Goal: Task Accomplishment & Management: Use online tool/utility

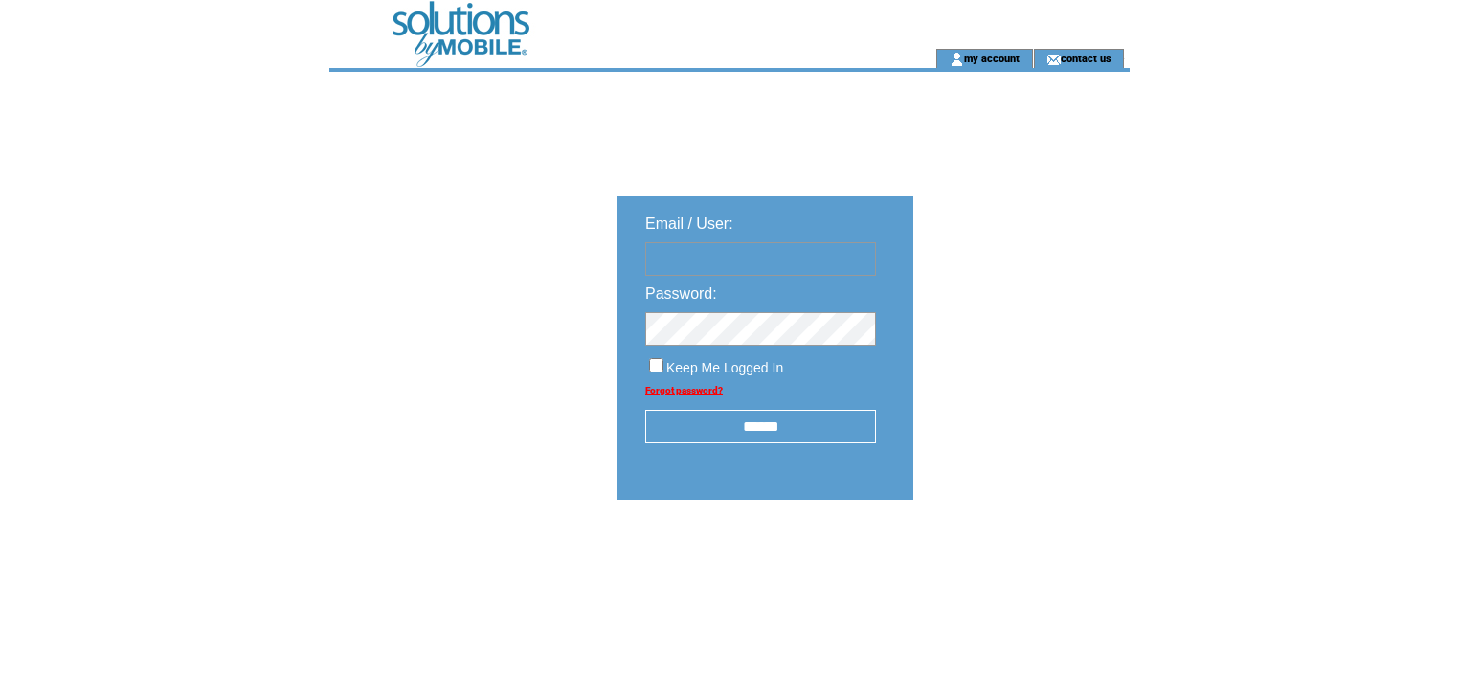
type input "**********"
click at [779, 425] on input "******" at bounding box center [760, 427] width 231 height 34
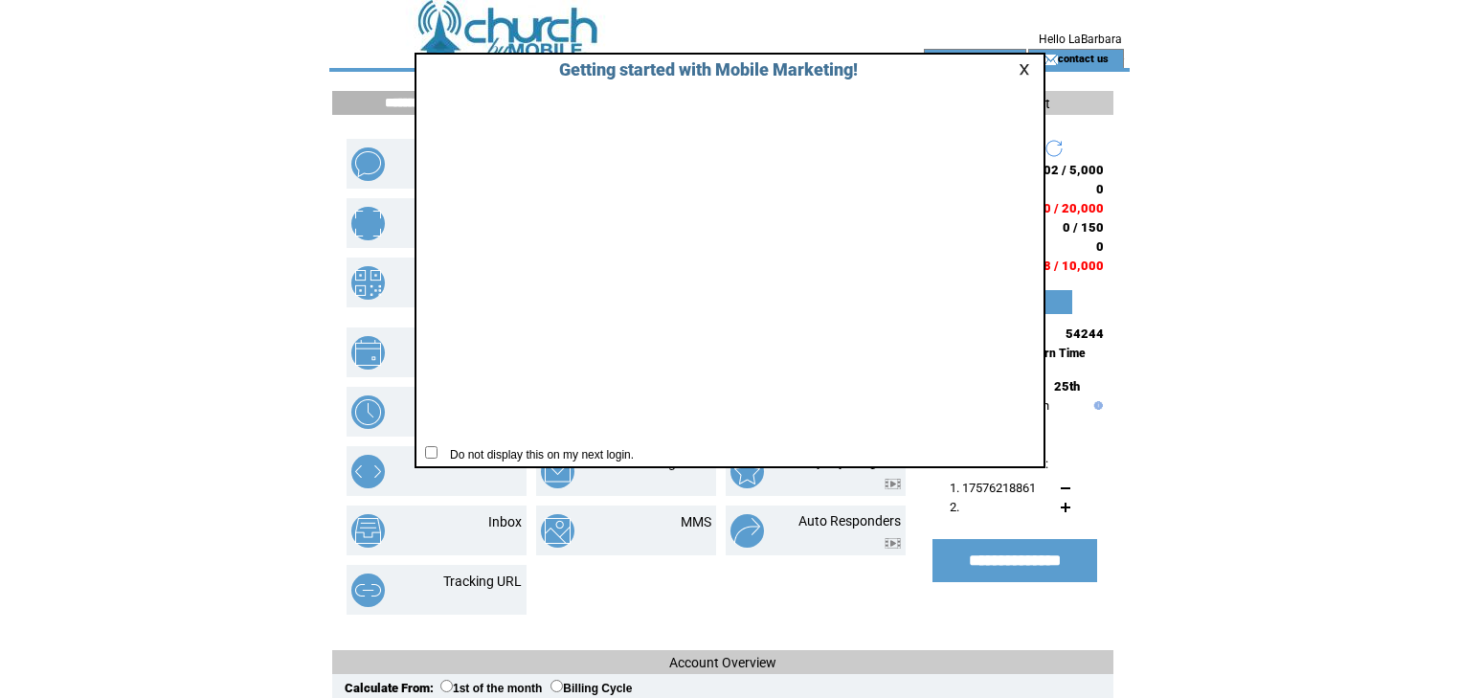
click at [1025, 66] on link at bounding box center [1027, 69] width 17 height 12
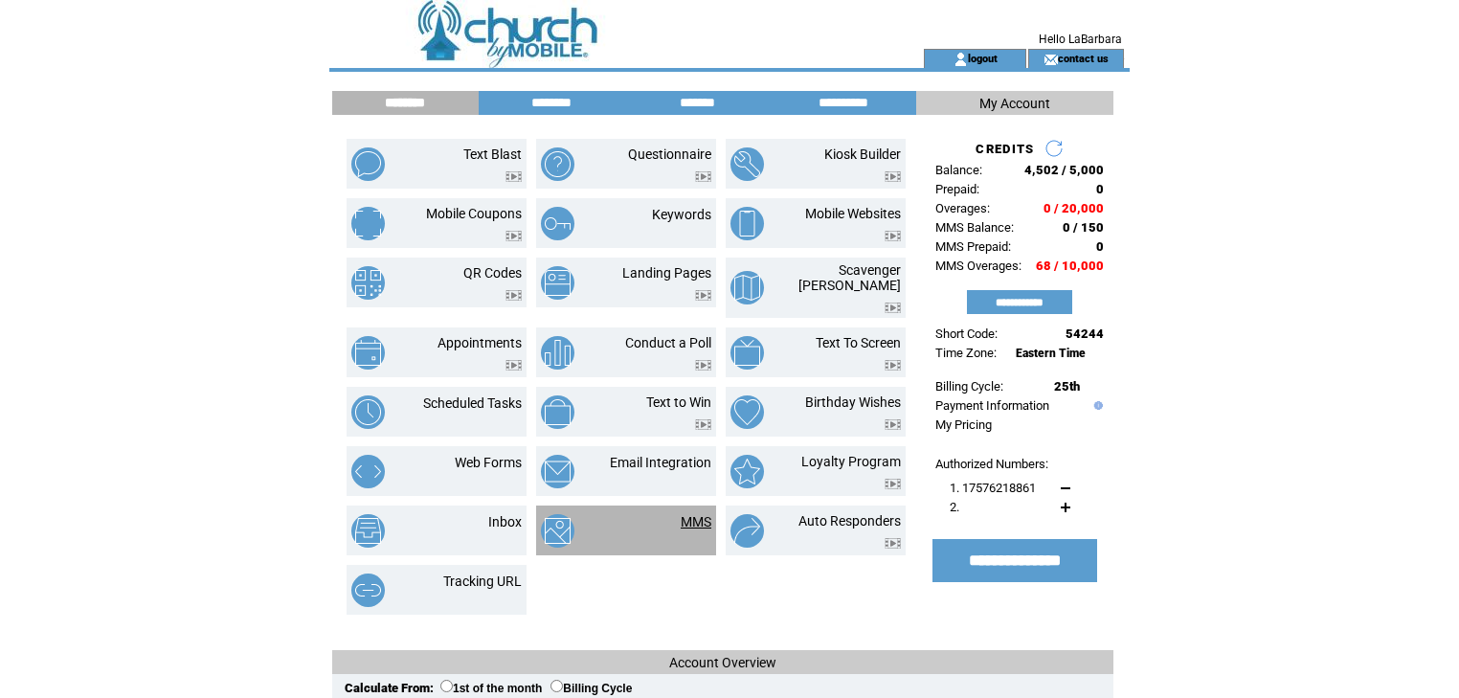
click at [697, 514] on link "MMS" at bounding box center [696, 521] width 31 height 15
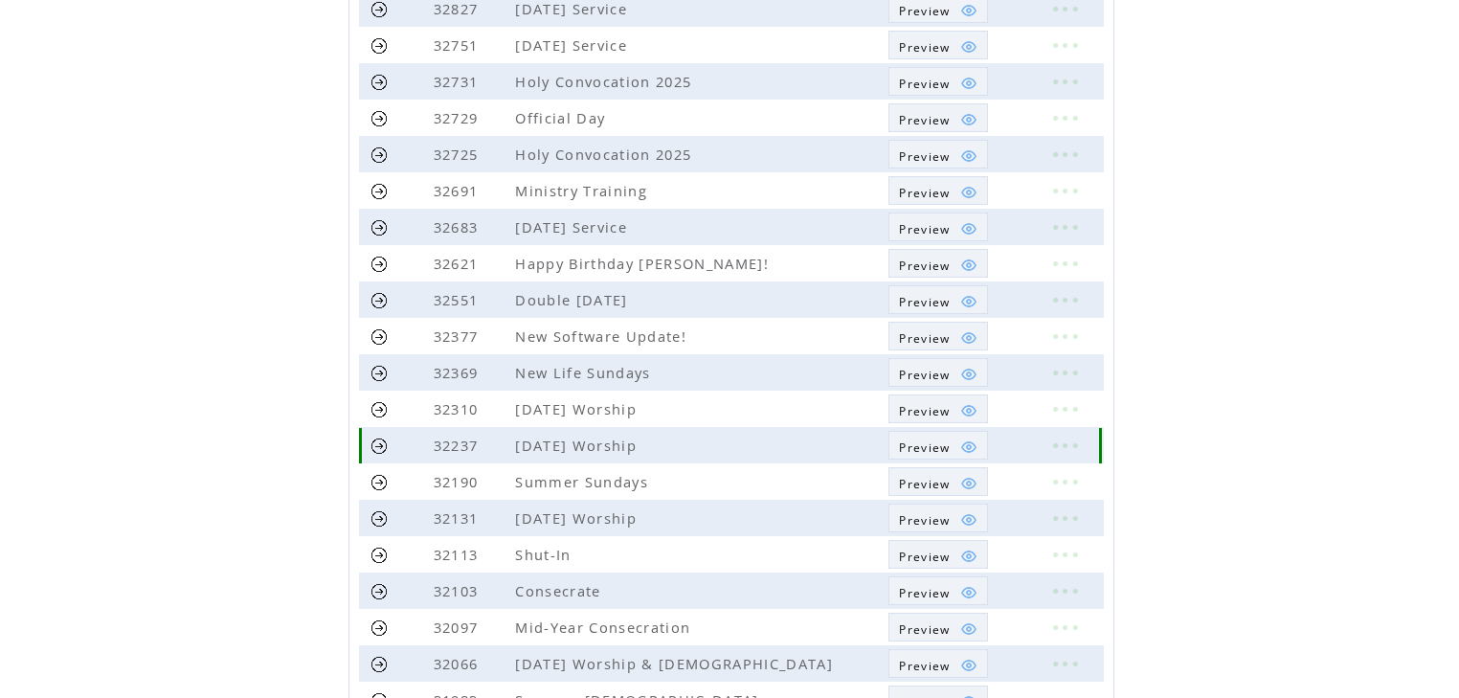
scroll to position [383, 0]
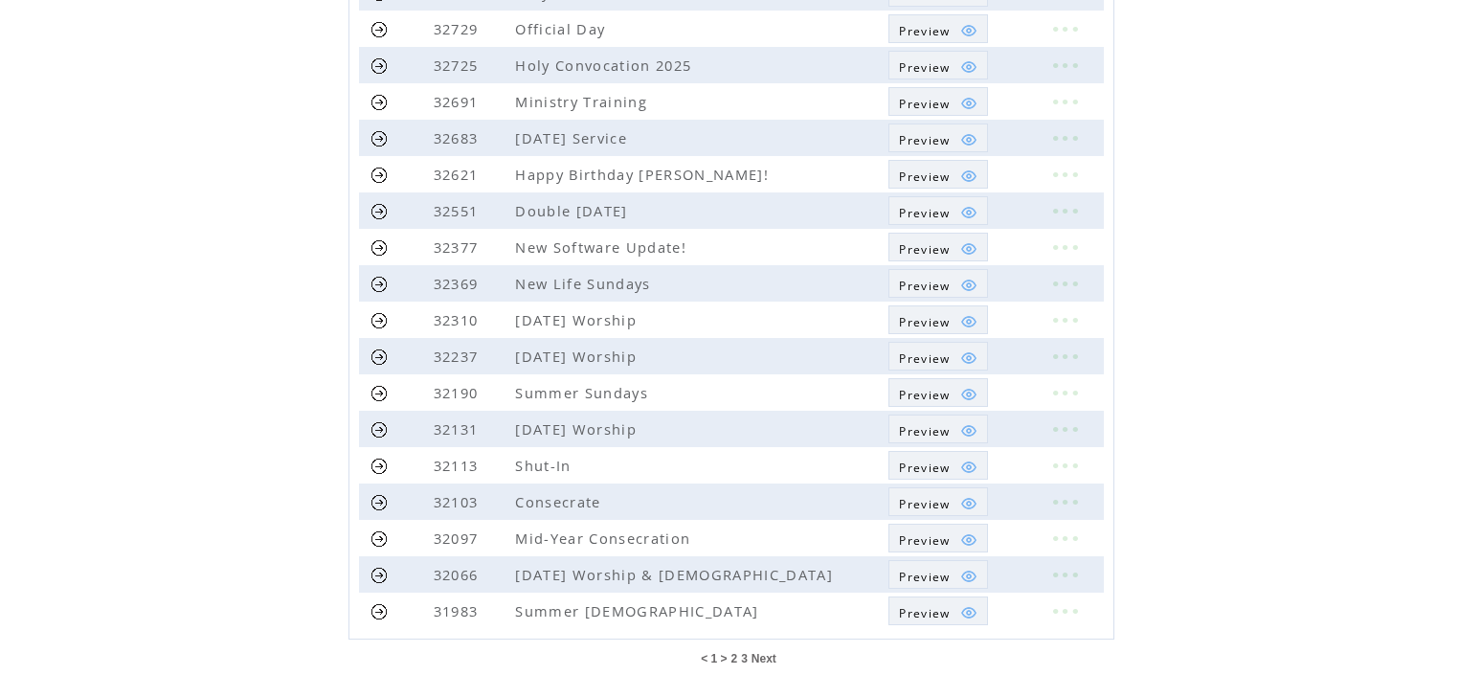
click at [766, 653] on span "Next" at bounding box center [764, 658] width 25 height 13
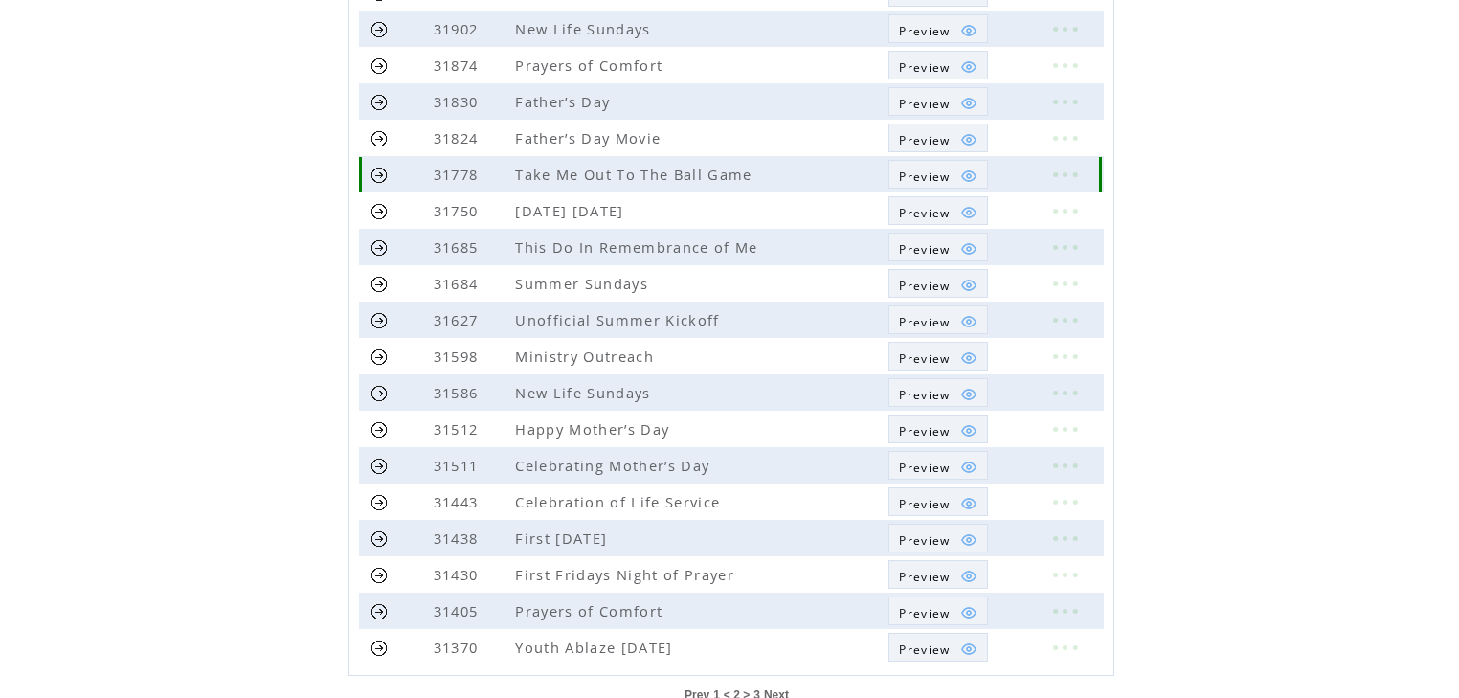
scroll to position [383, 0]
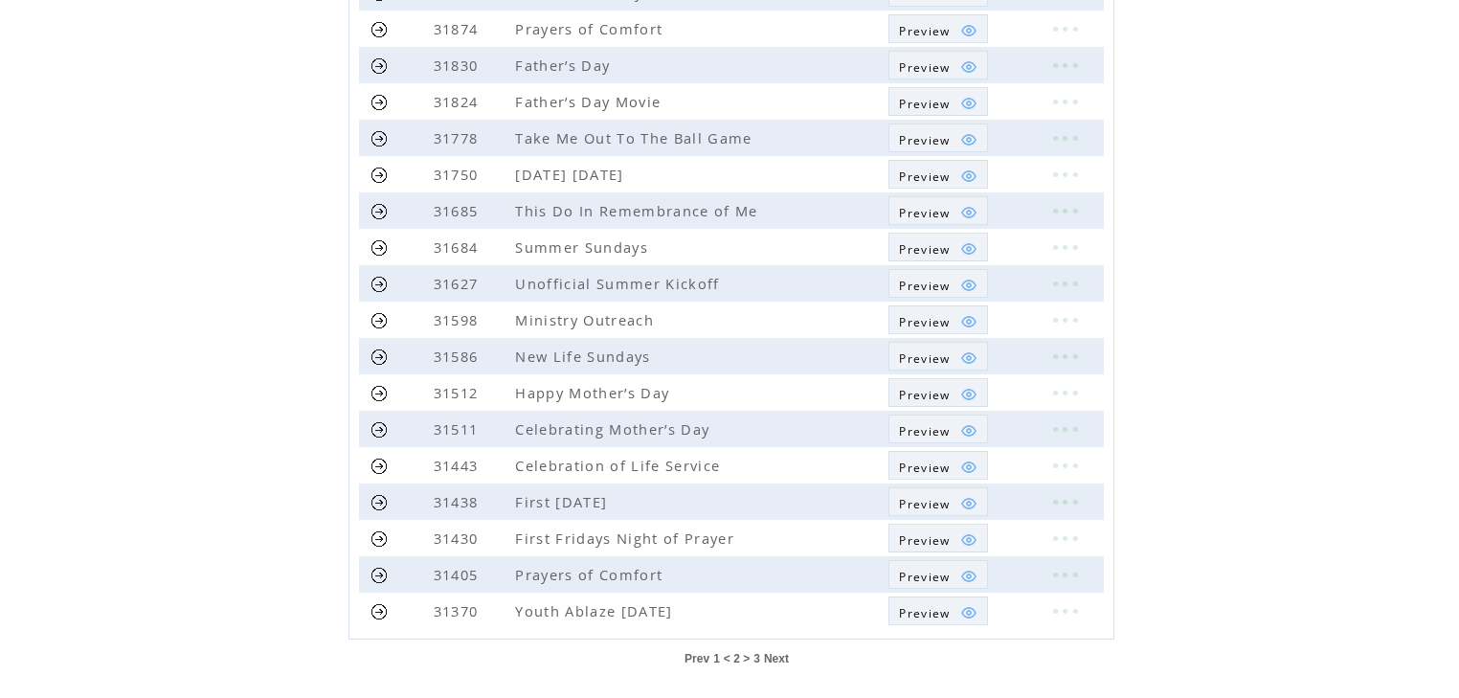
click at [770, 655] on span "Next" at bounding box center [776, 658] width 25 height 13
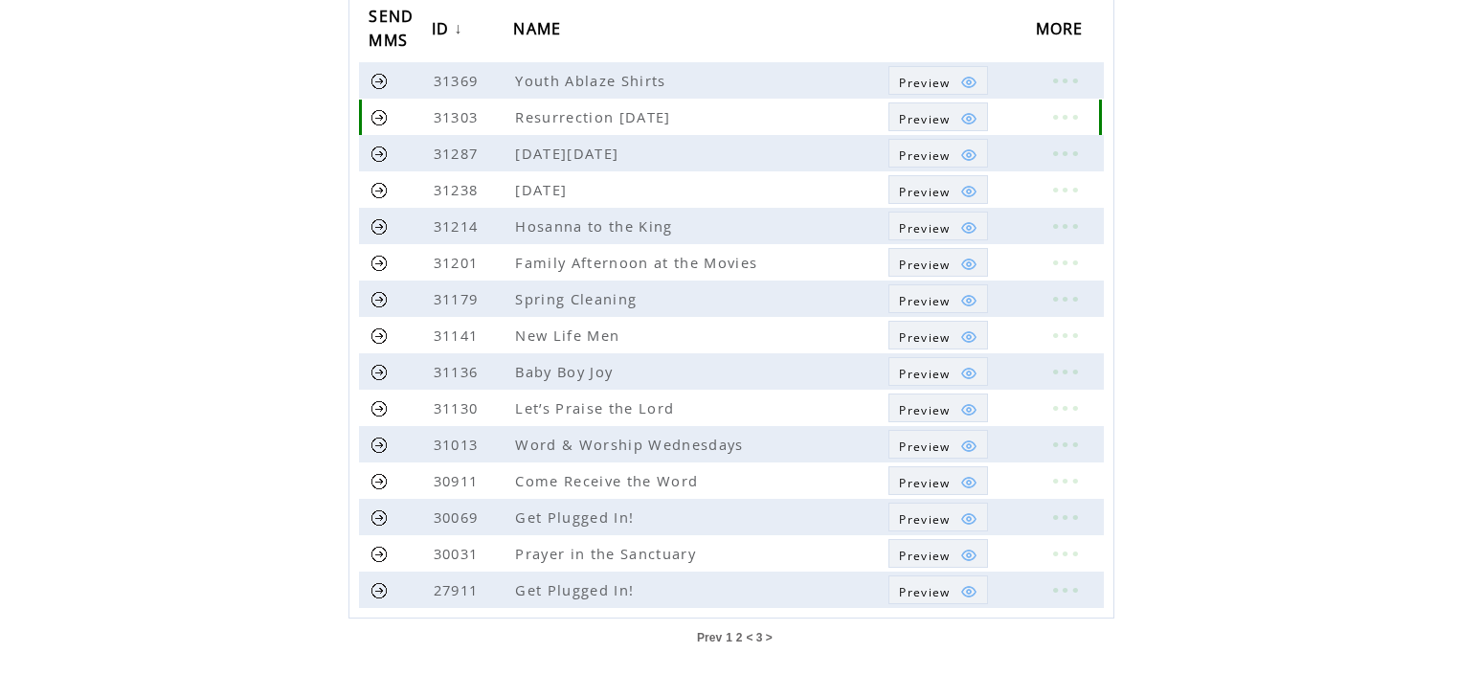
scroll to position [230, 0]
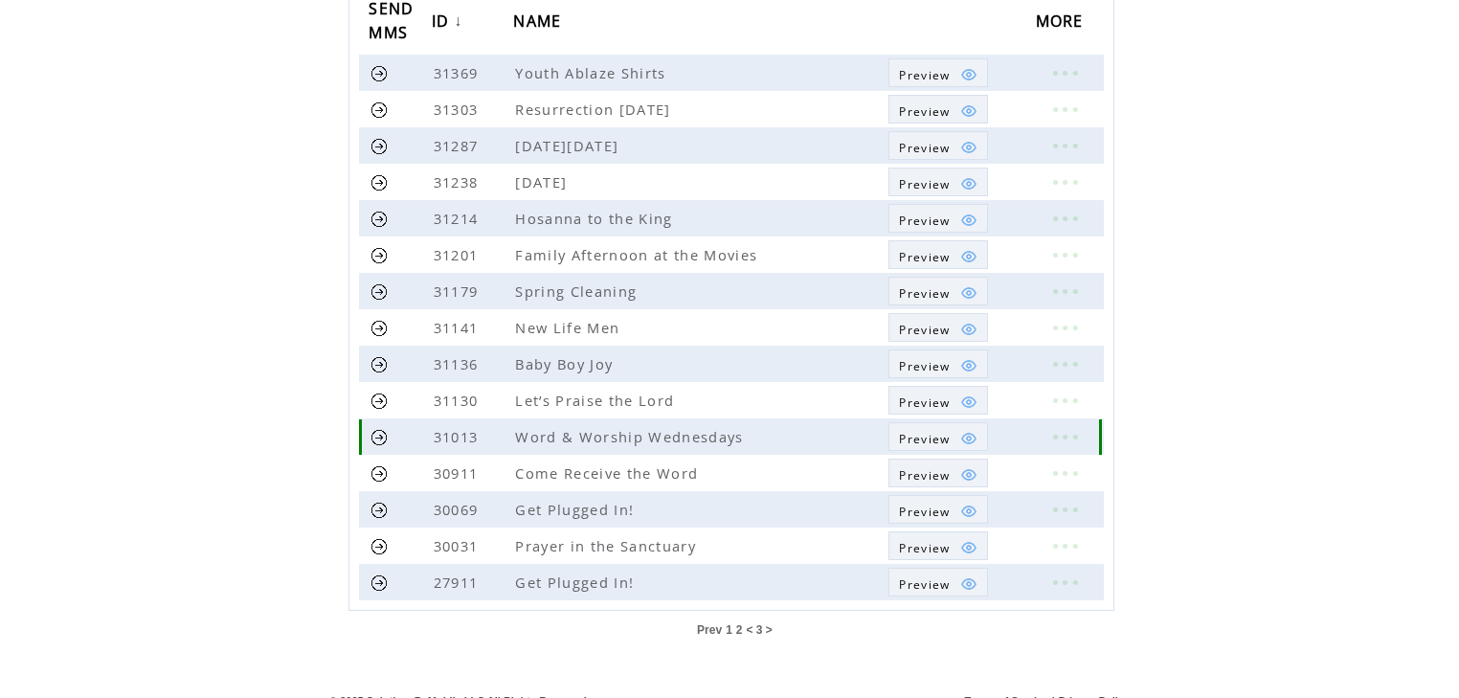
click at [924, 433] on span "Preview" at bounding box center [924, 439] width 51 height 16
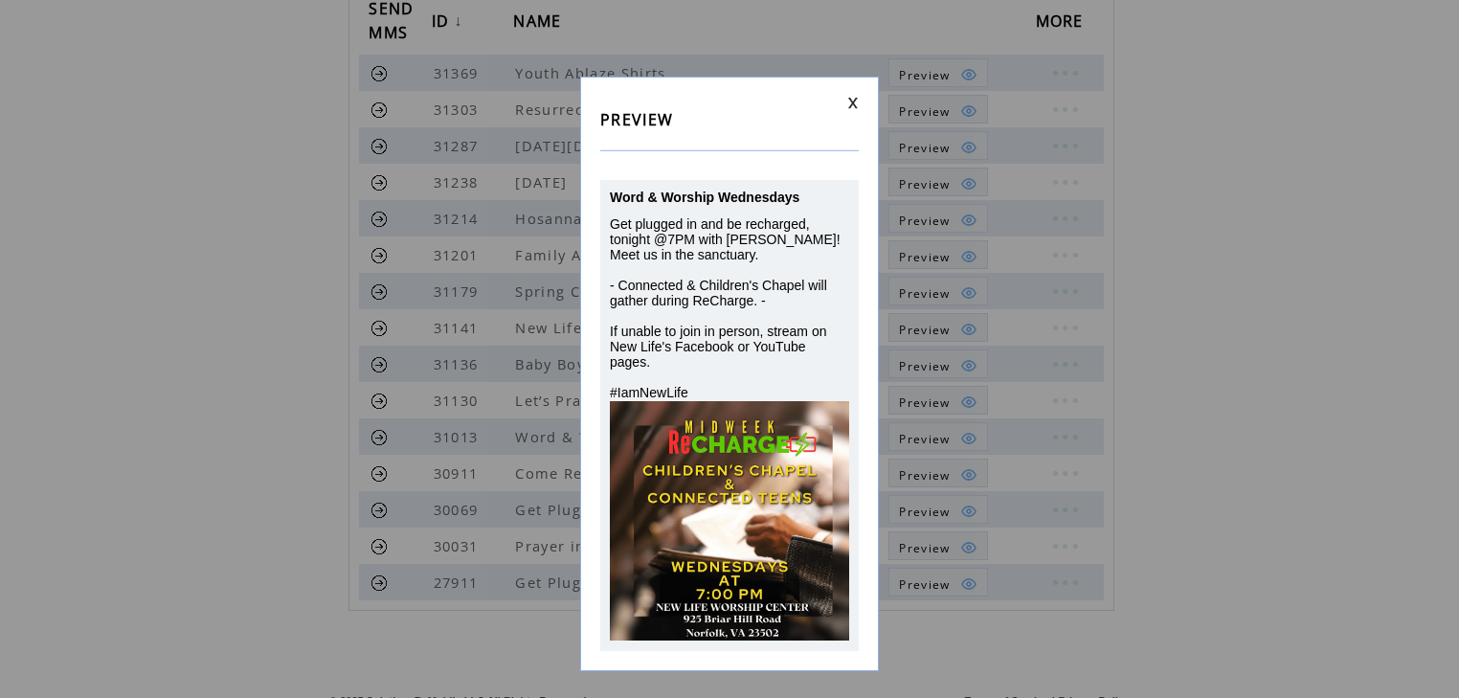
click at [840, 101] on td at bounding box center [729, 103] width 258 height 12
click at [850, 100] on link at bounding box center [852, 103] width 11 height 12
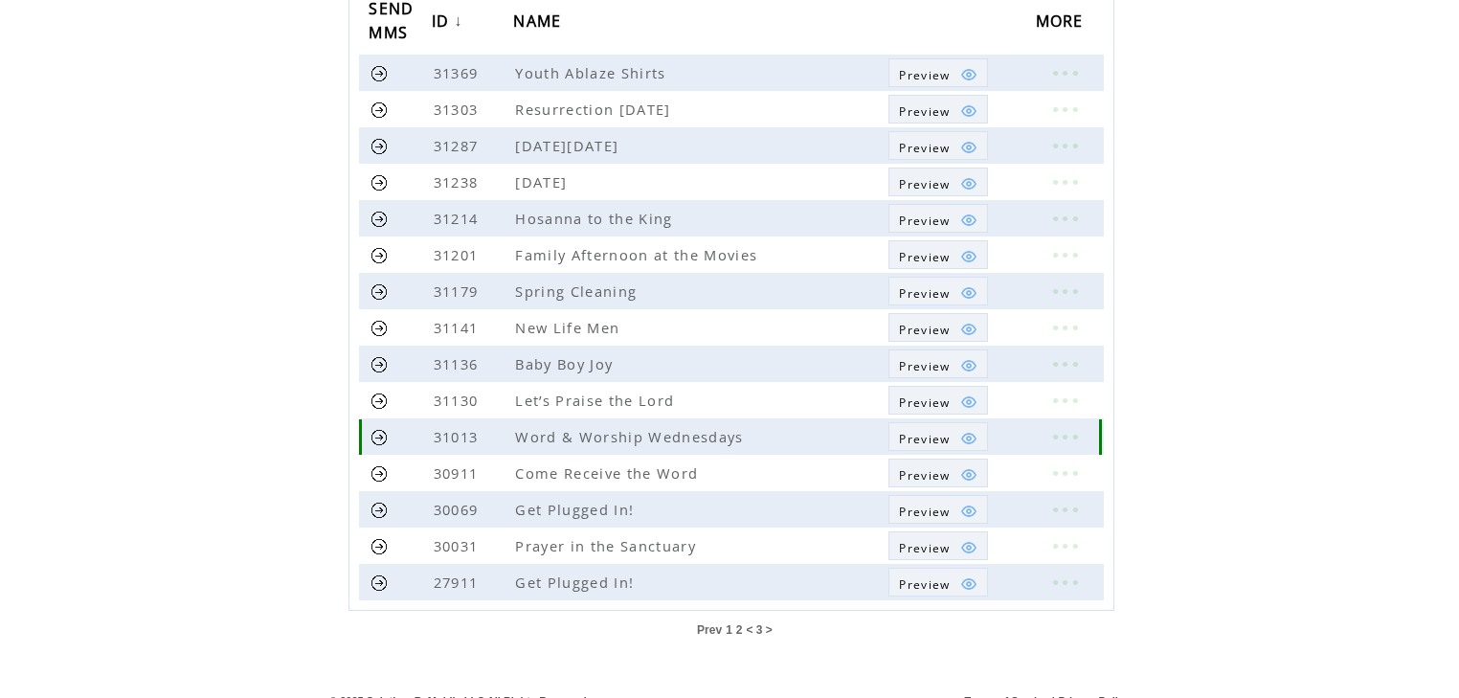
click at [377, 434] on link at bounding box center [379, 437] width 18 height 18
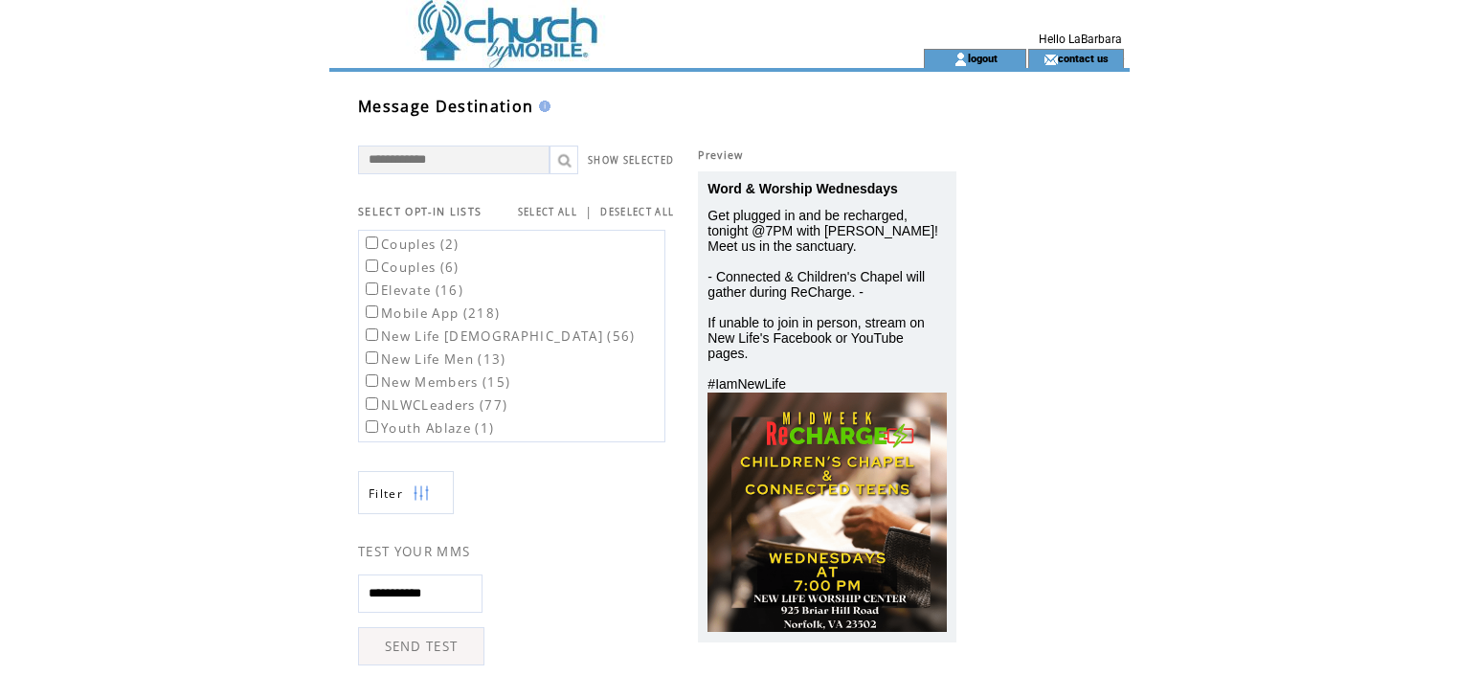
click at [489, 310] on label "Mobile App (218)" at bounding box center [431, 312] width 138 height 17
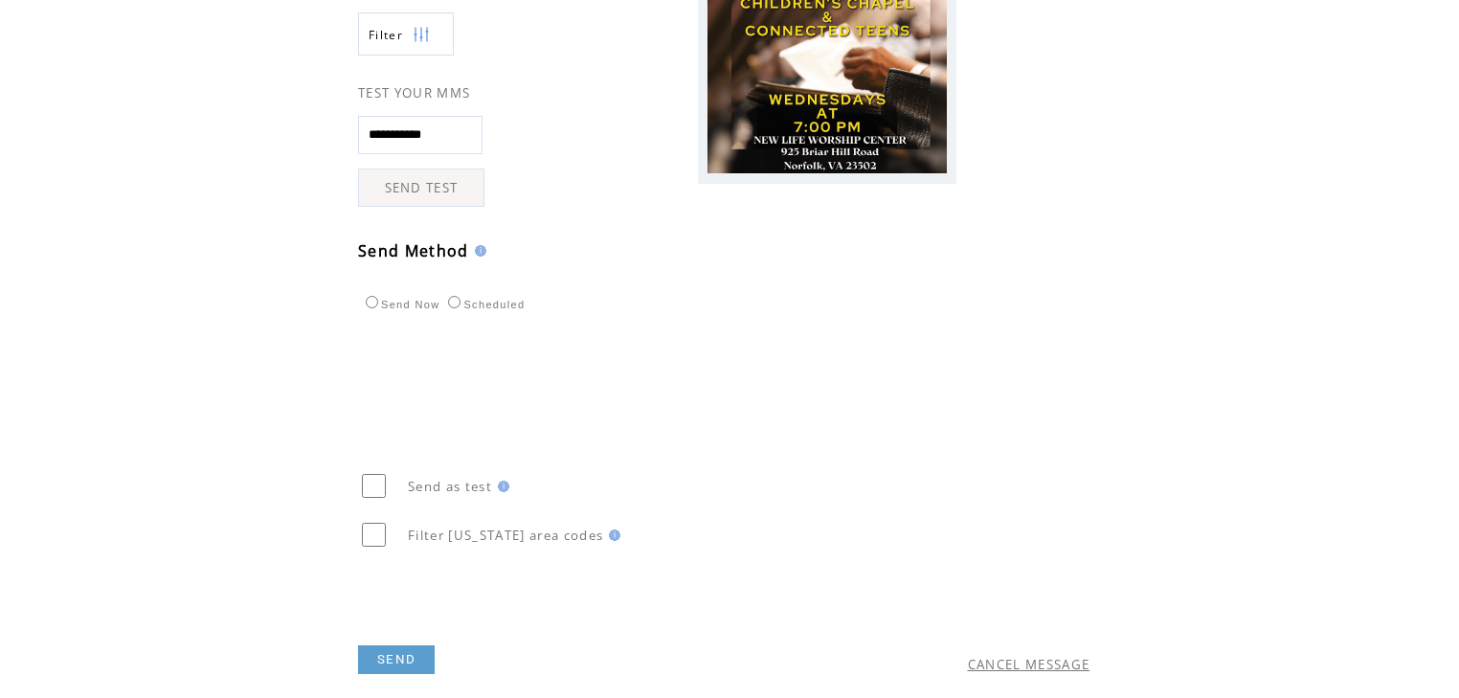
scroll to position [520, 0]
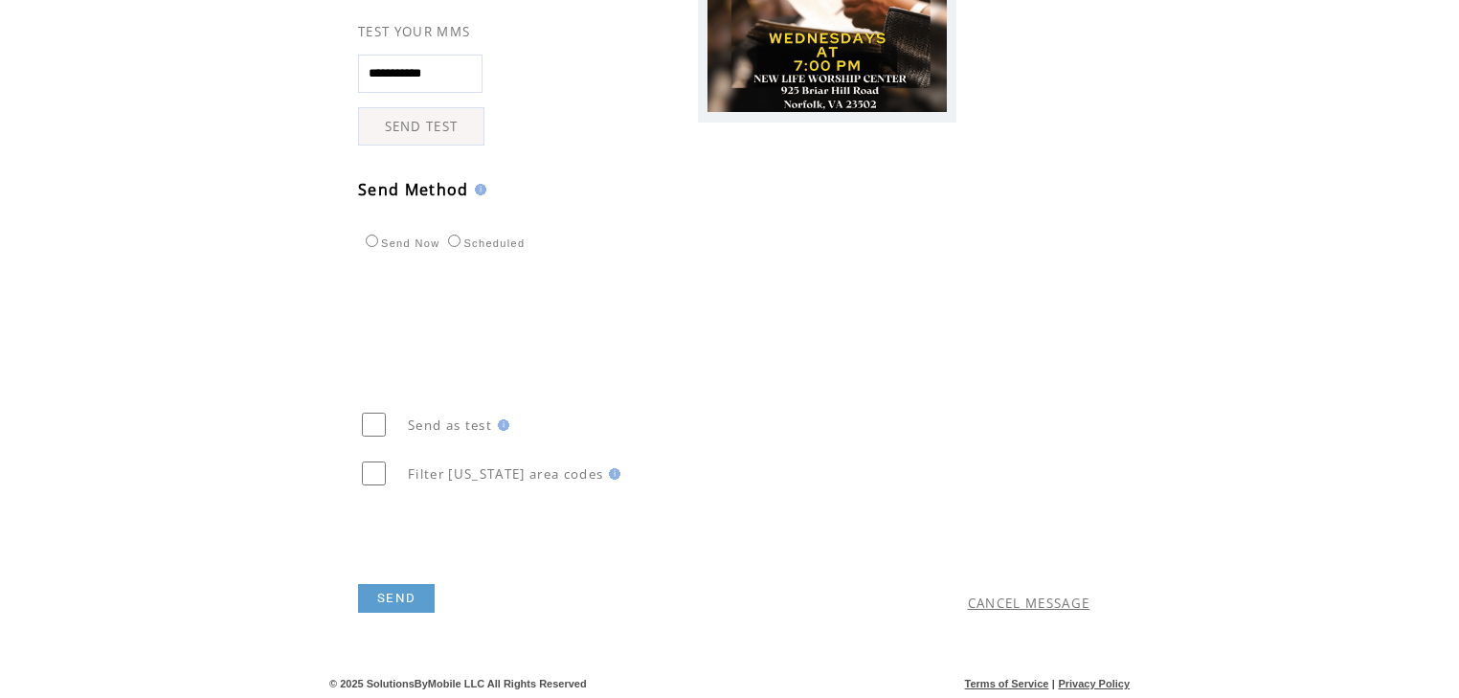
click at [408, 594] on link "SEND" at bounding box center [396, 598] width 77 height 29
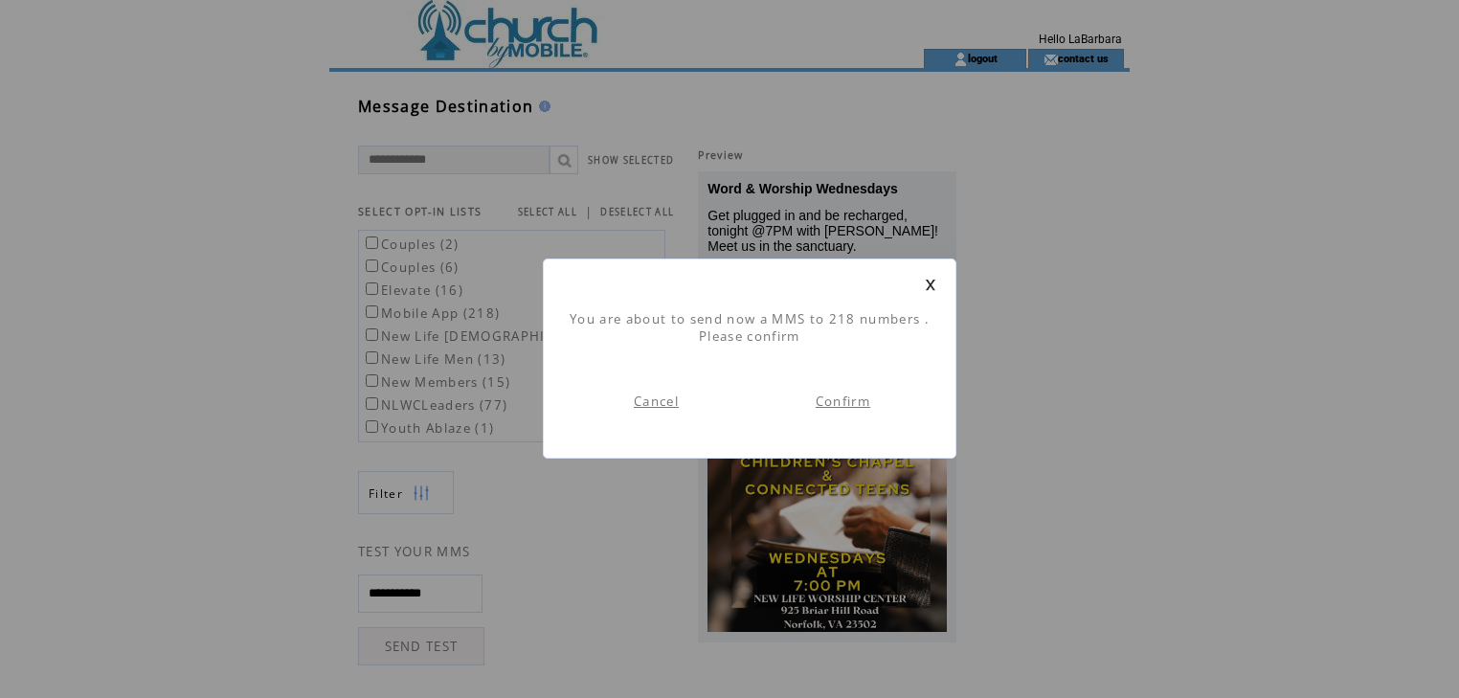
click at [858, 395] on link "Confirm" at bounding box center [843, 401] width 55 height 17
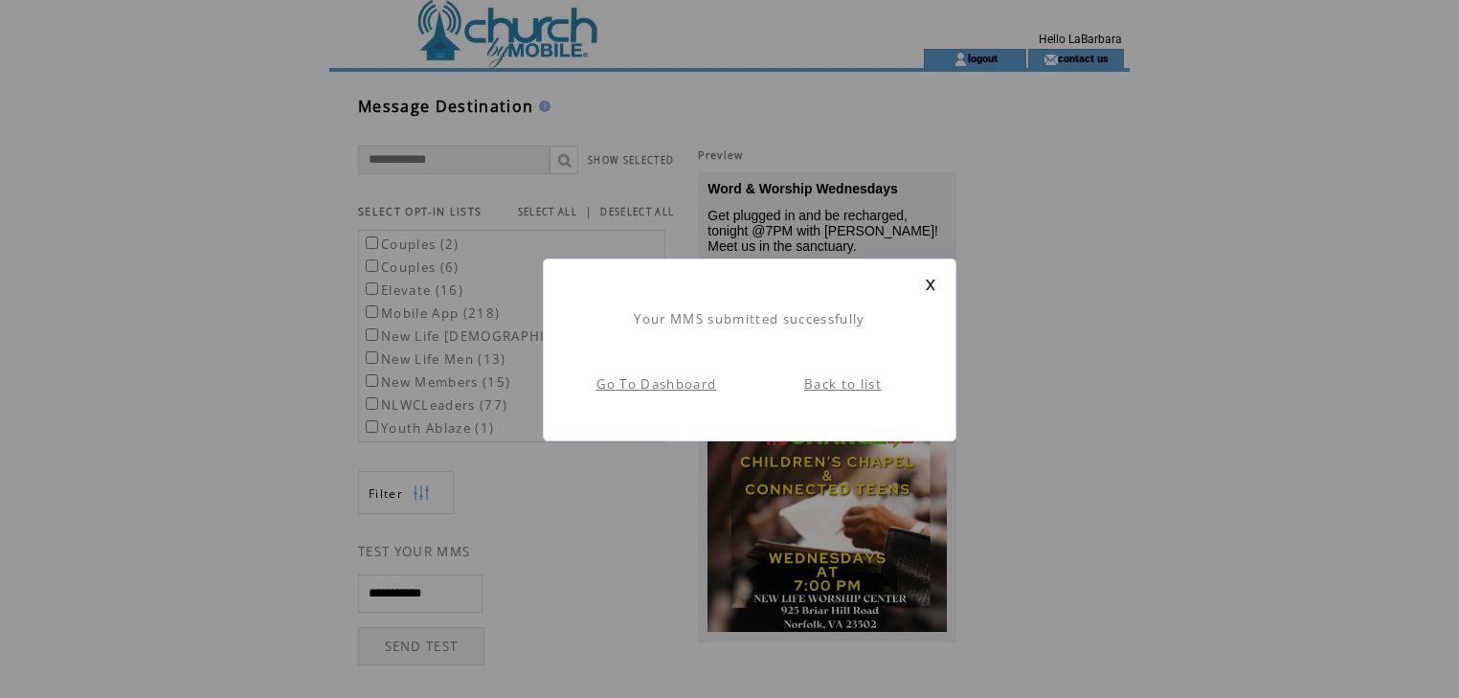
click at [695, 385] on link "Go To Dashboard" at bounding box center [656, 383] width 121 height 17
